Goal: Transaction & Acquisition: Download file/media

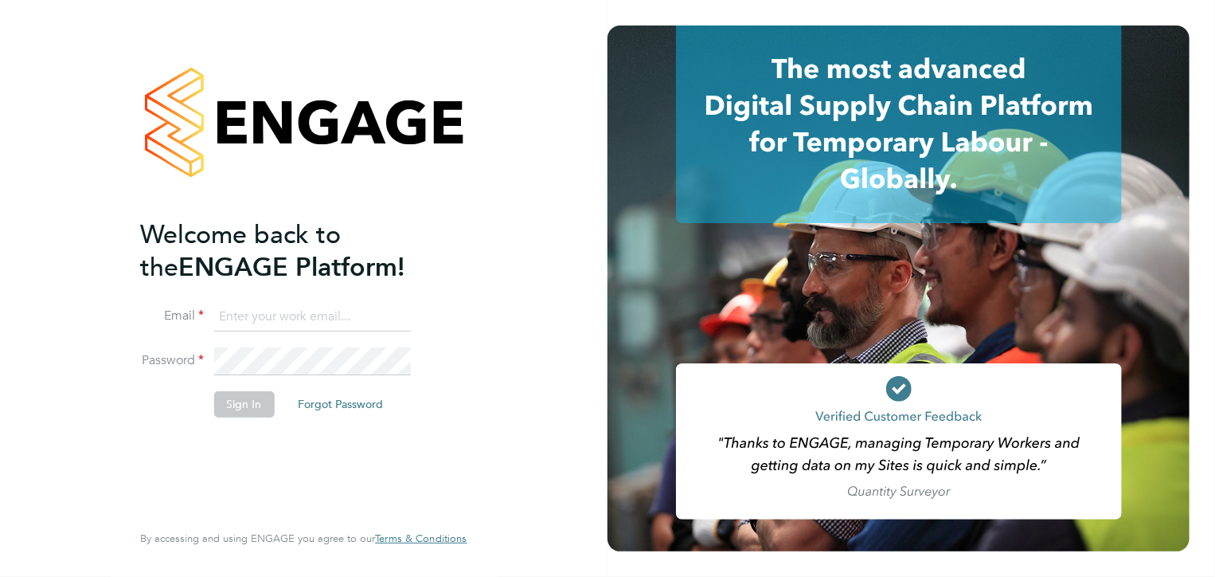
type input "[EMAIL_ADDRESS][DOMAIN_NAME]"
click at [248, 396] on button "Sign In" at bounding box center [243, 403] width 61 height 25
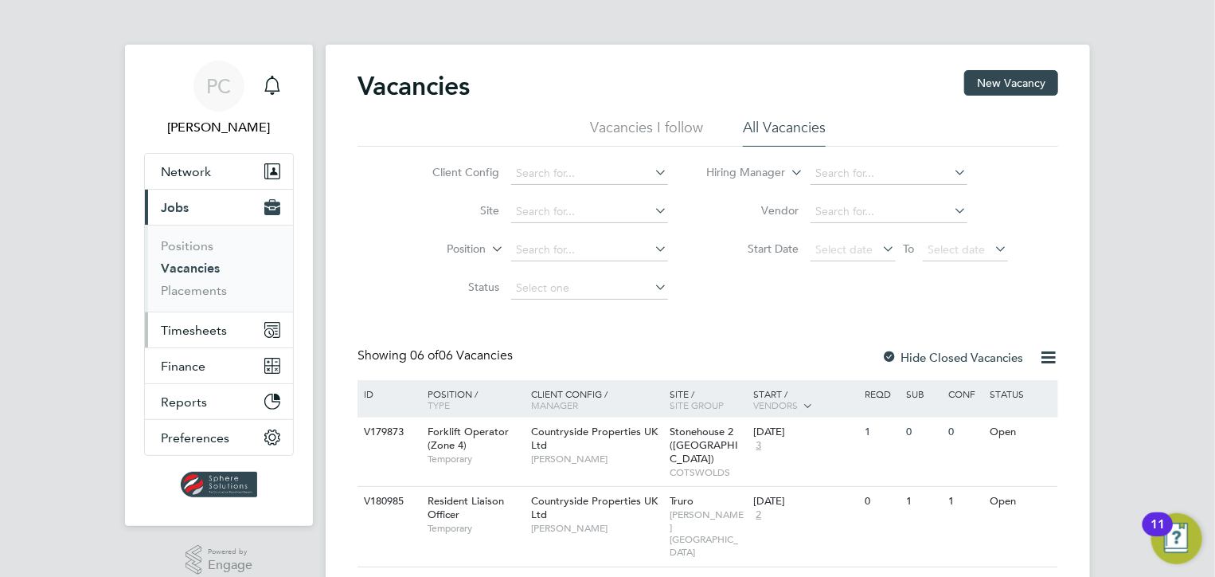
click at [207, 323] on span "Timesheets" at bounding box center [194, 330] width 66 height 15
click at [199, 324] on span "Timesheets" at bounding box center [194, 330] width 66 height 15
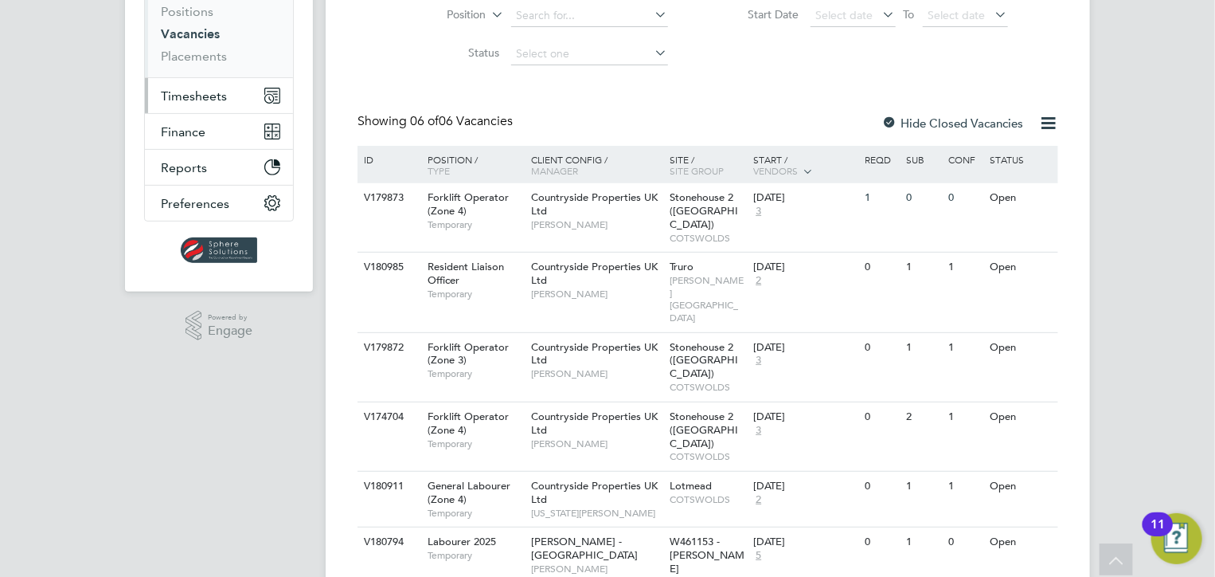
click at [197, 90] on span "Timesheets" at bounding box center [194, 95] width 66 height 15
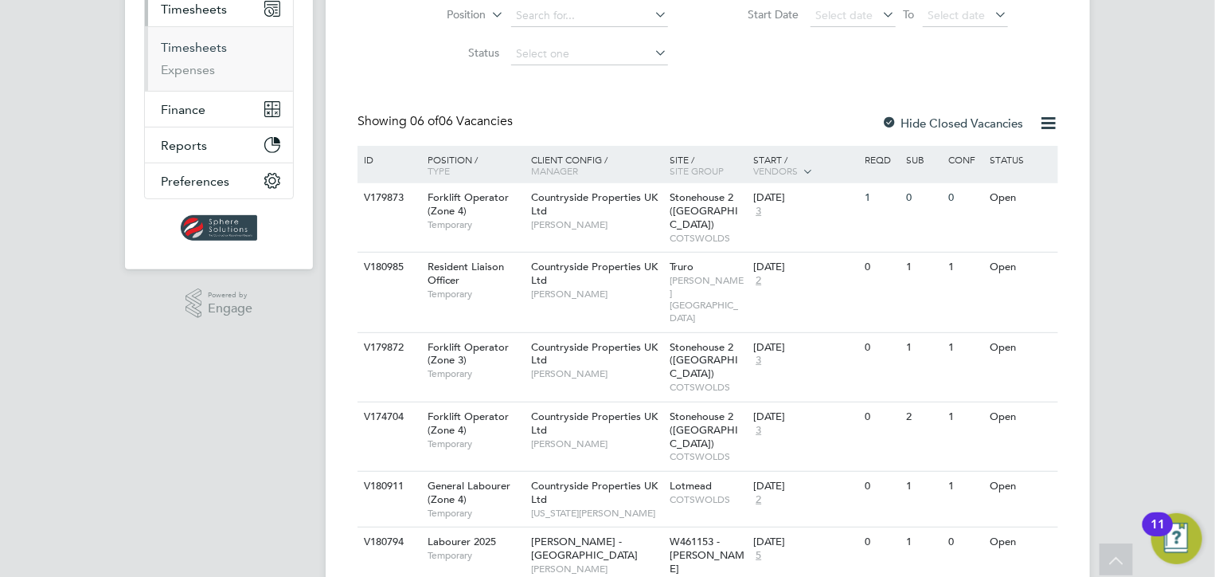
click at [188, 45] on link "Timesheets" at bounding box center [194, 47] width 66 height 15
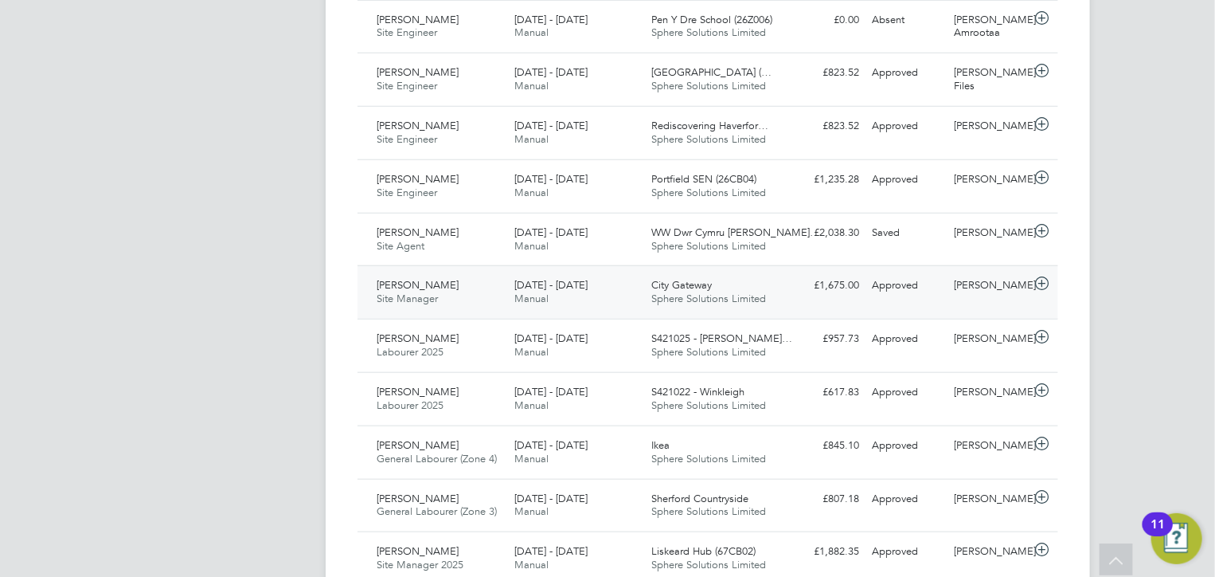
click at [780, 309] on div "City Gateway Sphere Solutions Limited" at bounding box center [715, 292] width 138 height 40
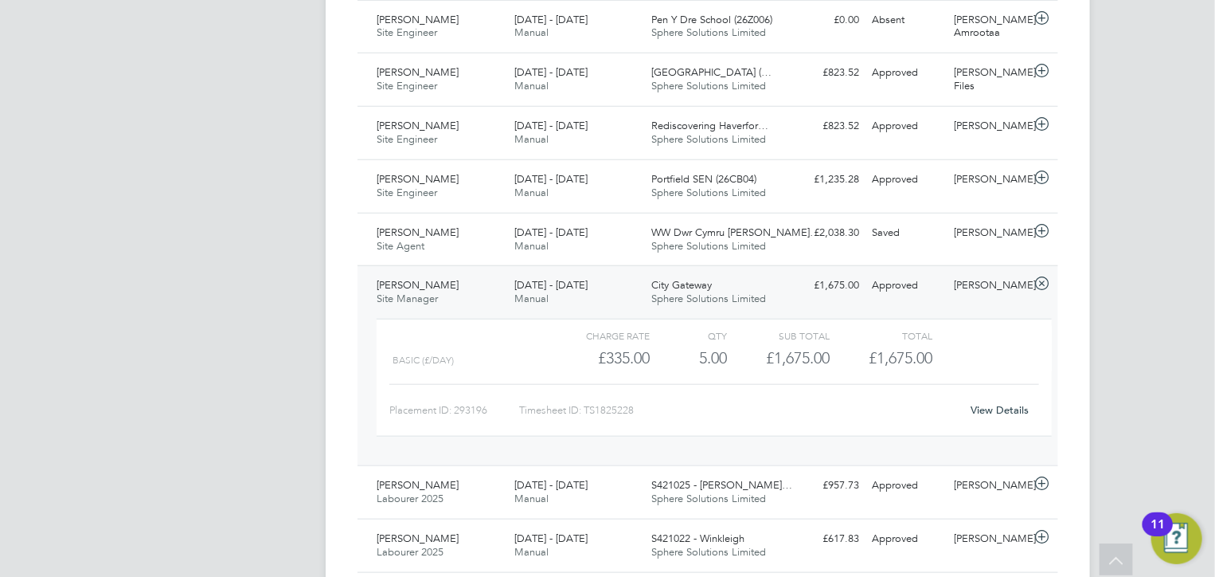
click at [984, 405] on link "View Details" at bounding box center [1001, 410] width 58 height 14
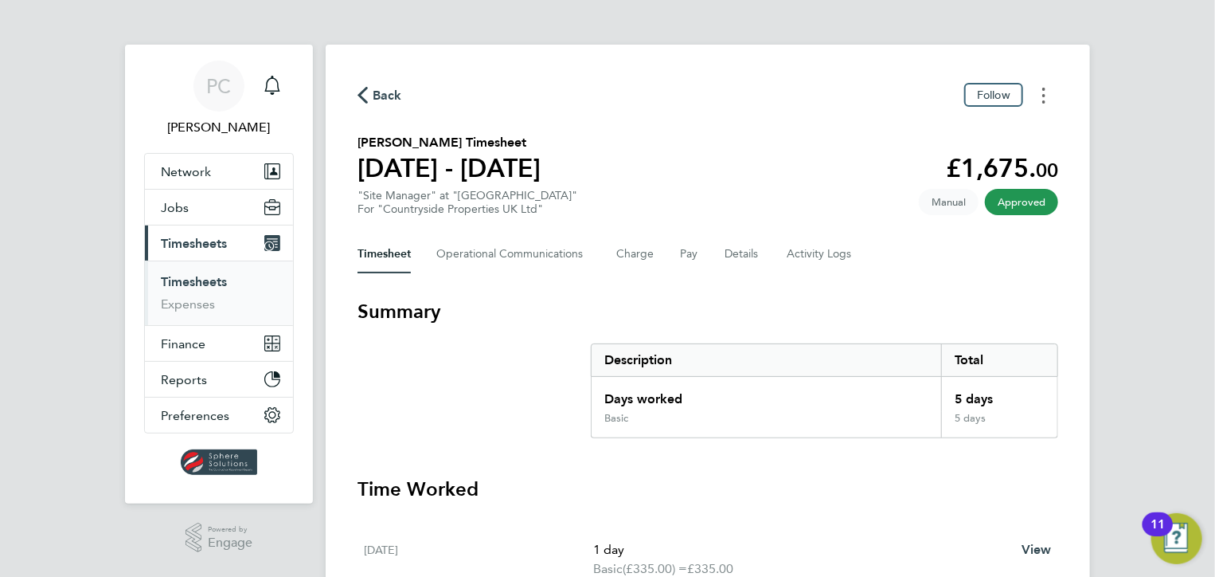
click at [1040, 100] on button "Timesheets Menu" at bounding box center [1044, 95] width 29 height 25
click at [968, 140] on link "Download timesheet" at bounding box center [962, 131] width 191 height 32
